Goal: Find specific page/section: Find specific page/section

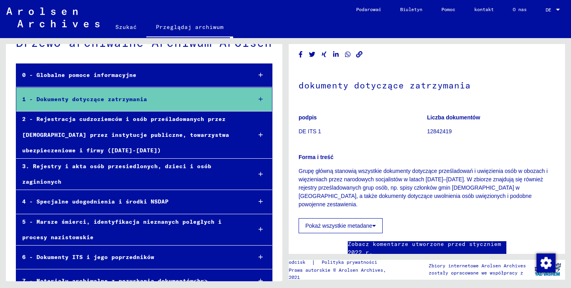
scroll to position [25, 0]
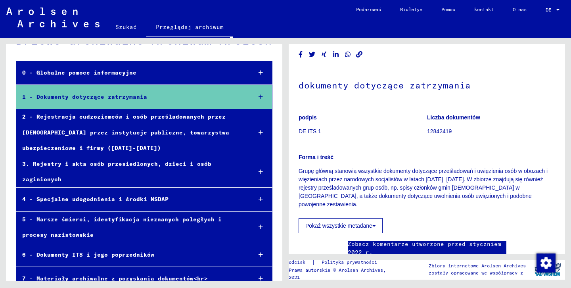
click at [260, 133] on icon at bounding box center [261, 133] width 4 height 6
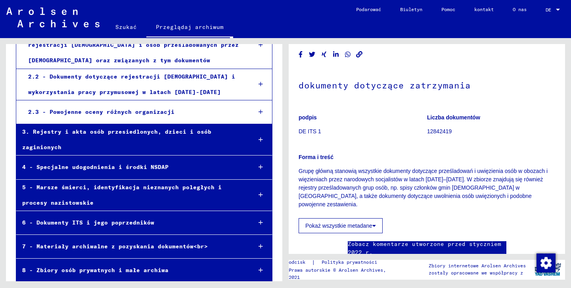
scroll to position [162, 0]
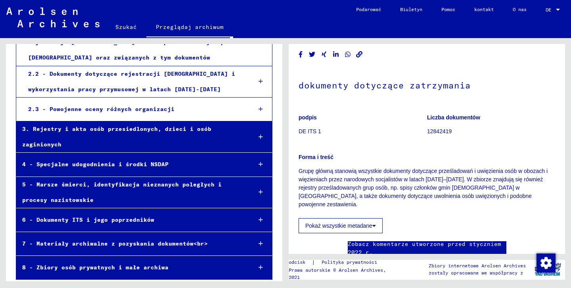
click at [262, 242] on icon at bounding box center [261, 244] width 4 height 6
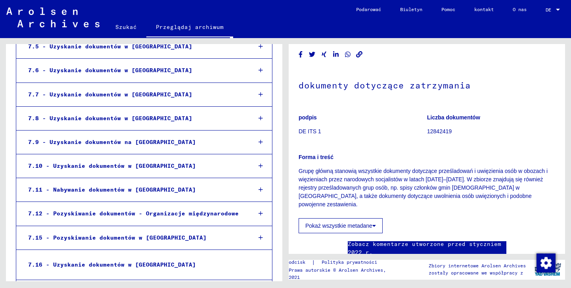
scroll to position [470, 0]
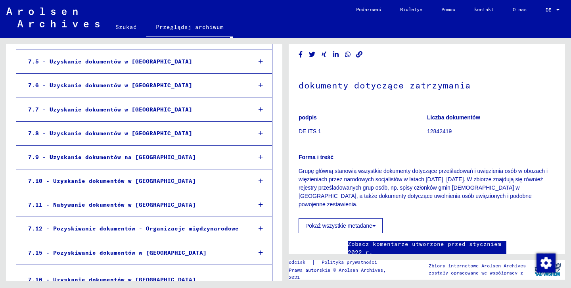
click at [261, 130] on icon at bounding box center [261, 133] width 4 height 6
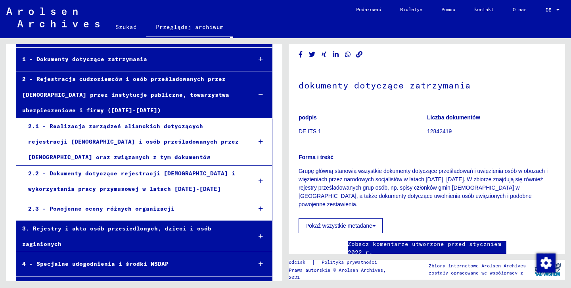
scroll to position [0, 0]
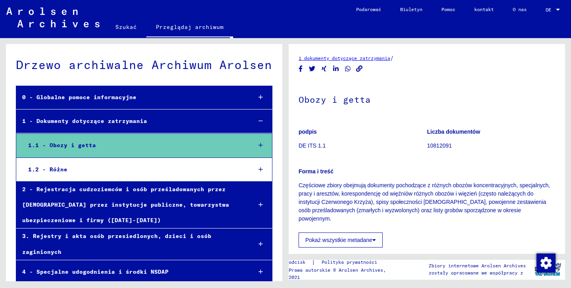
click at [217, 123] on div "1 - Dokumenty dotyczące zatrzymania" at bounding box center [130, 120] width 229 height 15
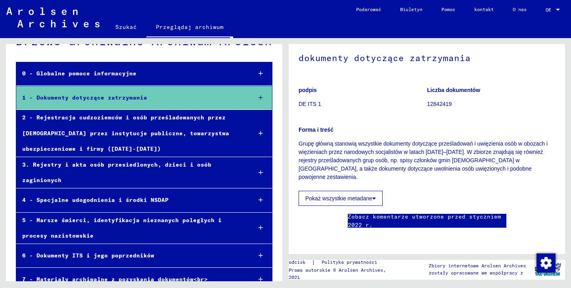
scroll to position [480, 0]
